Goal: Task Accomplishment & Management: Use online tool/utility

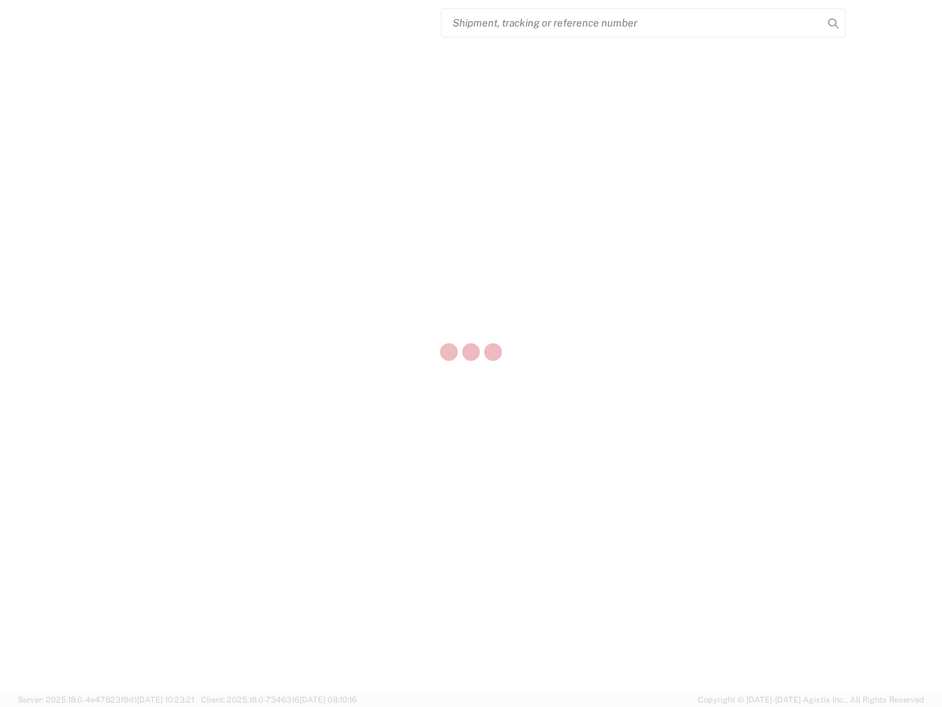
select select "US"
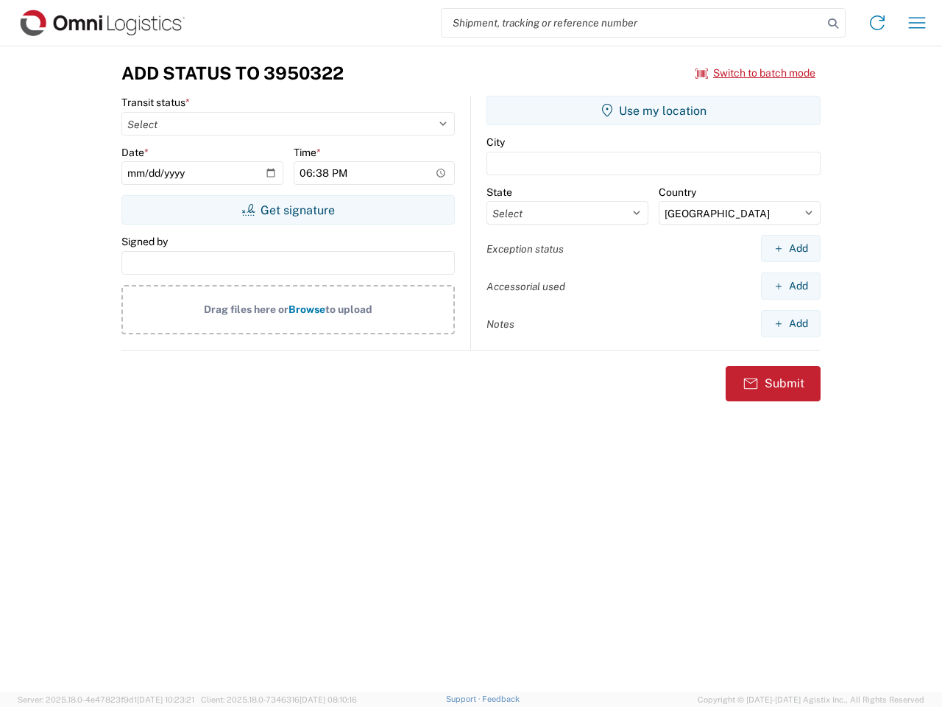
click at [632, 23] on input "search" at bounding box center [632, 23] width 381 height 28
click at [833, 24] on icon at bounding box center [833, 23] width 21 height 21
click at [878, 23] on icon at bounding box center [878, 23] width 24 height 24
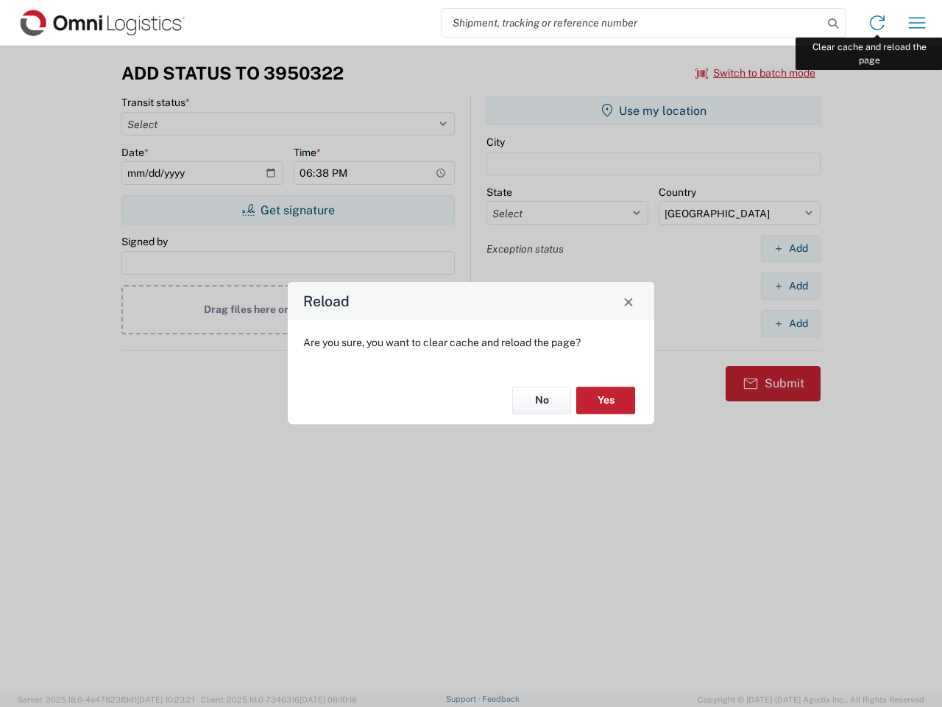
click at [917, 23] on div "Reload Are you sure, you want to clear cache and reload the page? No Yes" at bounding box center [471, 353] width 942 height 707
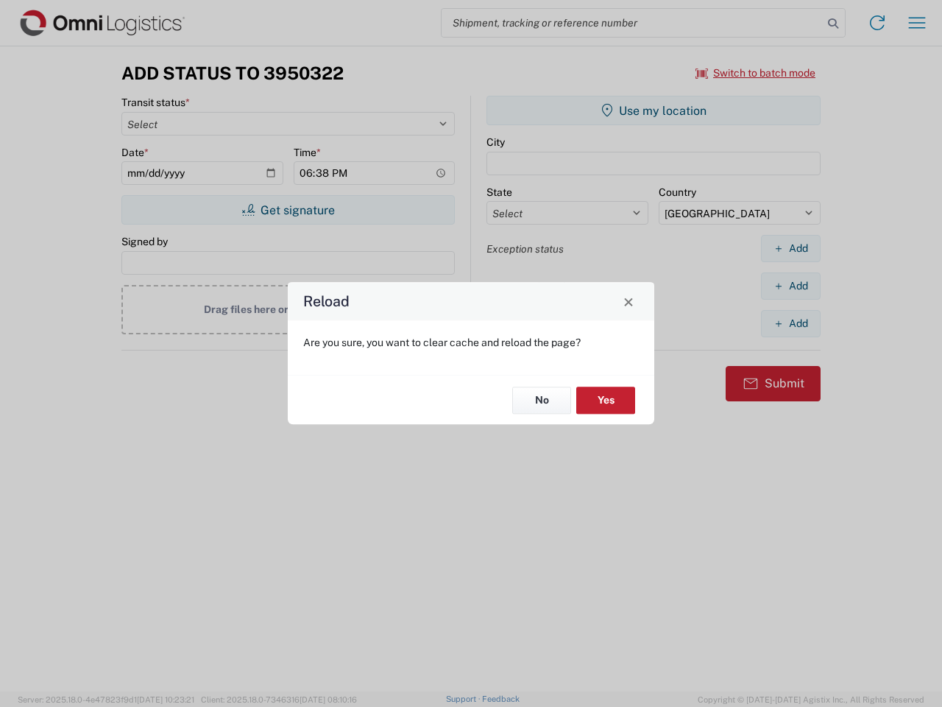
click at [756, 73] on div "Reload Are you sure, you want to clear cache and reload the page? No Yes" at bounding box center [471, 353] width 942 height 707
click at [288, 210] on div "Reload Are you sure, you want to clear cache and reload the page? No Yes" at bounding box center [471, 353] width 942 height 707
click at [654, 110] on div "Reload Are you sure, you want to clear cache and reload the page? No Yes" at bounding box center [471, 353] width 942 height 707
click at [791, 248] on div "Reload Are you sure, you want to clear cache and reload the page? No Yes" at bounding box center [471, 353] width 942 height 707
click at [791, 286] on div "Reload Are you sure, you want to clear cache and reload the page? No Yes" at bounding box center [471, 353] width 942 height 707
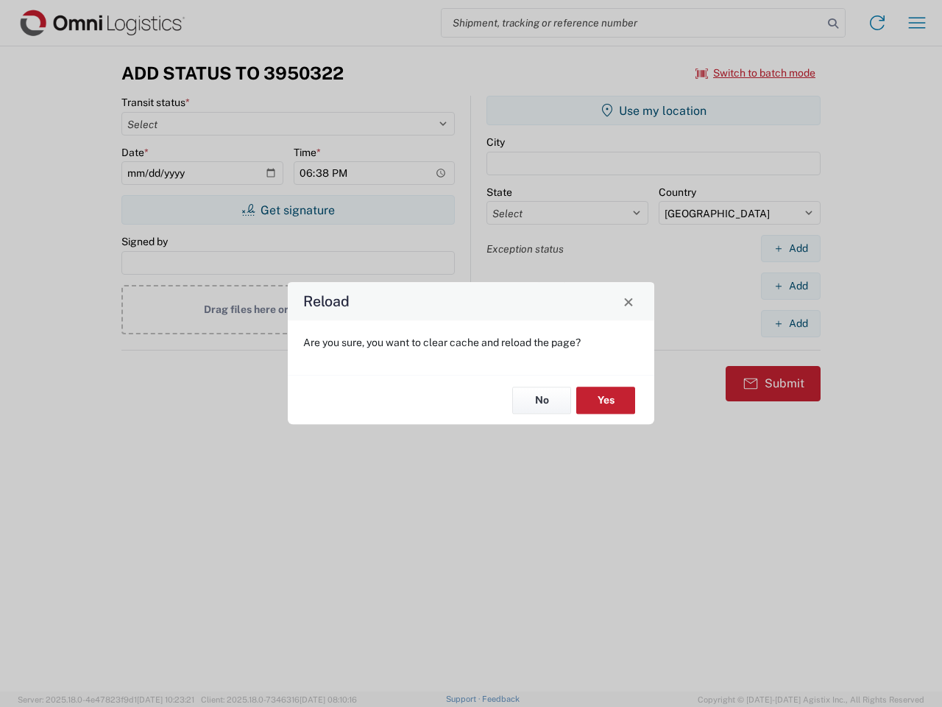
click at [791, 323] on div "Reload Are you sure, you want to clear cache and reload the page? No Yes" at bounding box center [471, 353] width 942 height 707
